Goal: Navigation & Orientation: Understand site structure

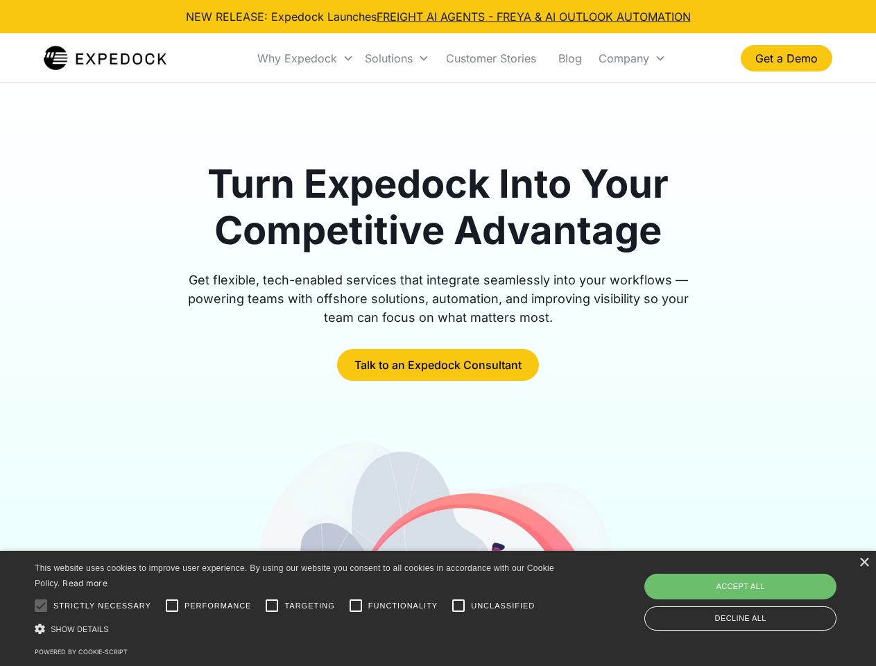
click at [306, 58] on div "Why Expedock" at bounding box center [297, 58] width 80 height 14
click at [397, 58] on div "Solutions" at bounding box center [389, 58] width 48 height 14
click at [632, 58] on div "Company" at bounding box center [624, 58] width 51 height 14
click at [41, 606] on div at bounding box center [41, 606] width 28 height 28
click at [172, 606] on input "Performance" at bounding box center [172, 606] width 28 height 28
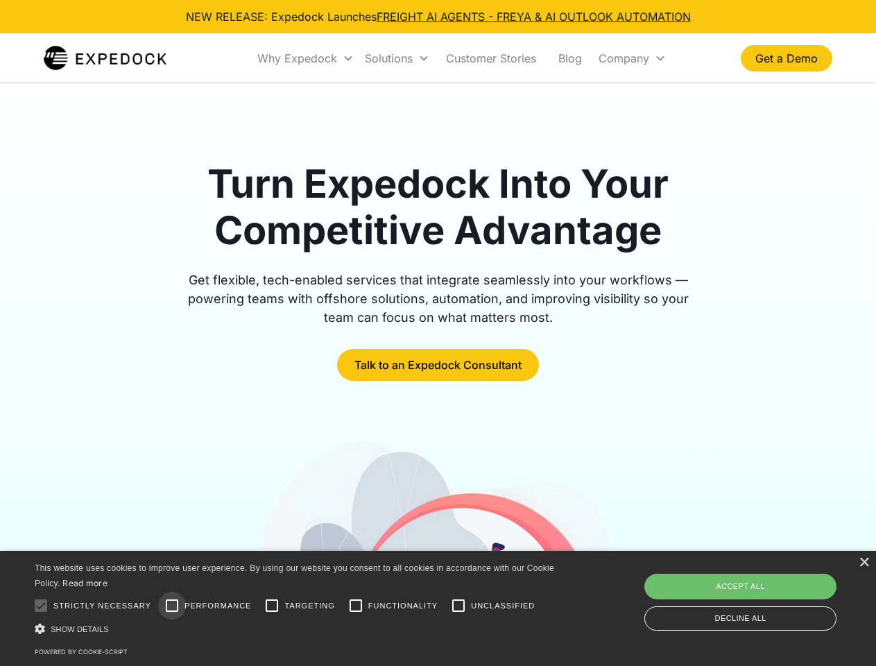
checkbox input "true"
click at [272, 606] on input "Targeting" at bounding box center [272, 606] width 28 height 28
checkbox input "true"
click at [356, 606] on input "Functionality" at bounding box center [356, 606] width 28 height 28
checkbox input "true"
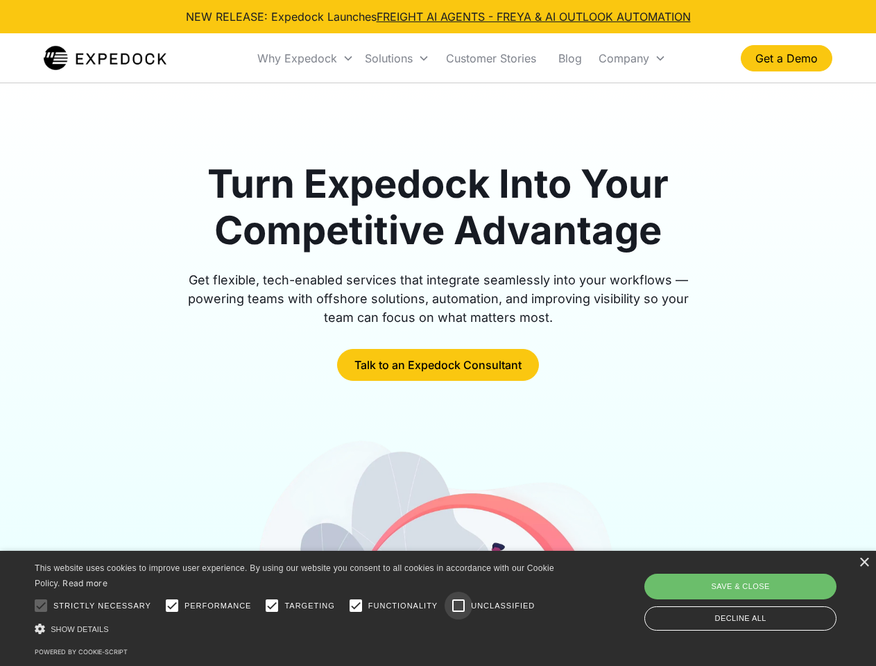
click at [459, 606] on input "Unclassified" at bounding box center [459, 606] width 28 height 28
checkbox input "true"
click at [297, 629] on div "Show details Hide details" at bounding box center [297, 629] width 525 height 15
